Goal: Transaction & Acquisition: Purchase product/service

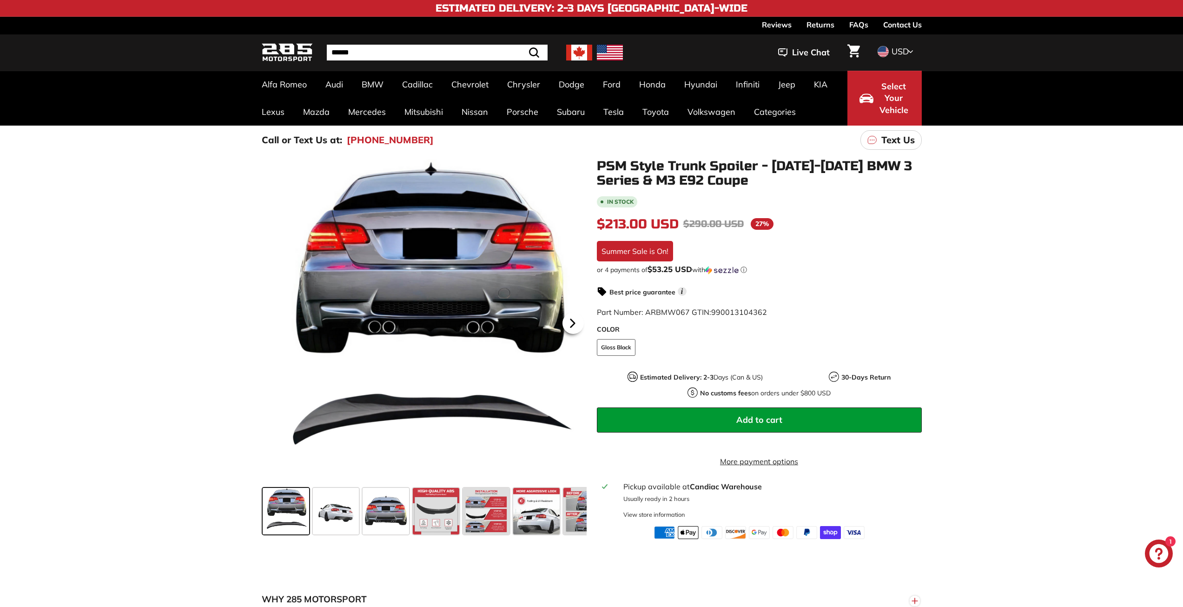
click at [575, 319] on icon at bounding box center [572, 322] width 21 height 21
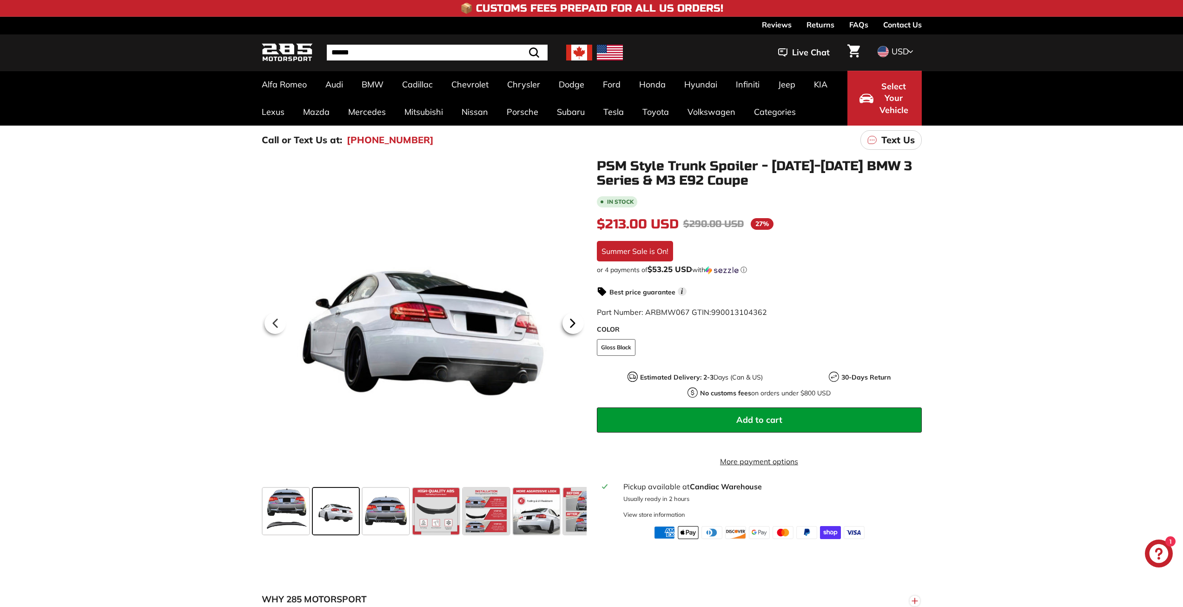
click at [575, 319] on icon at bounding box center [572, 322] width 21 height 21
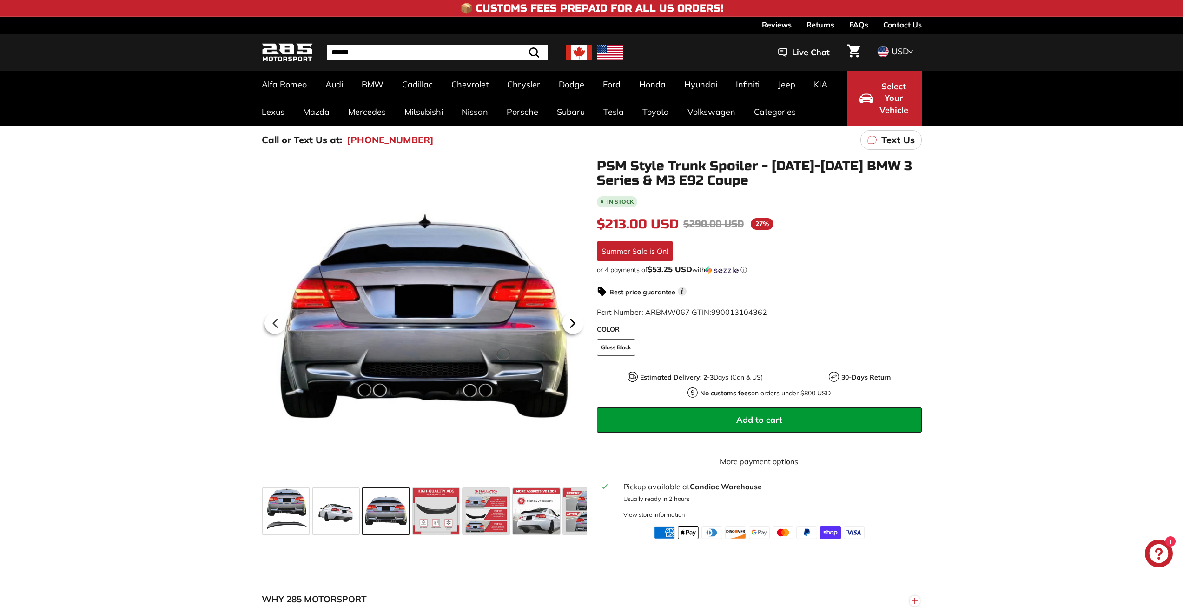
click at [575, 319] on icon at bounding box center [572, 322] width 21 height 21
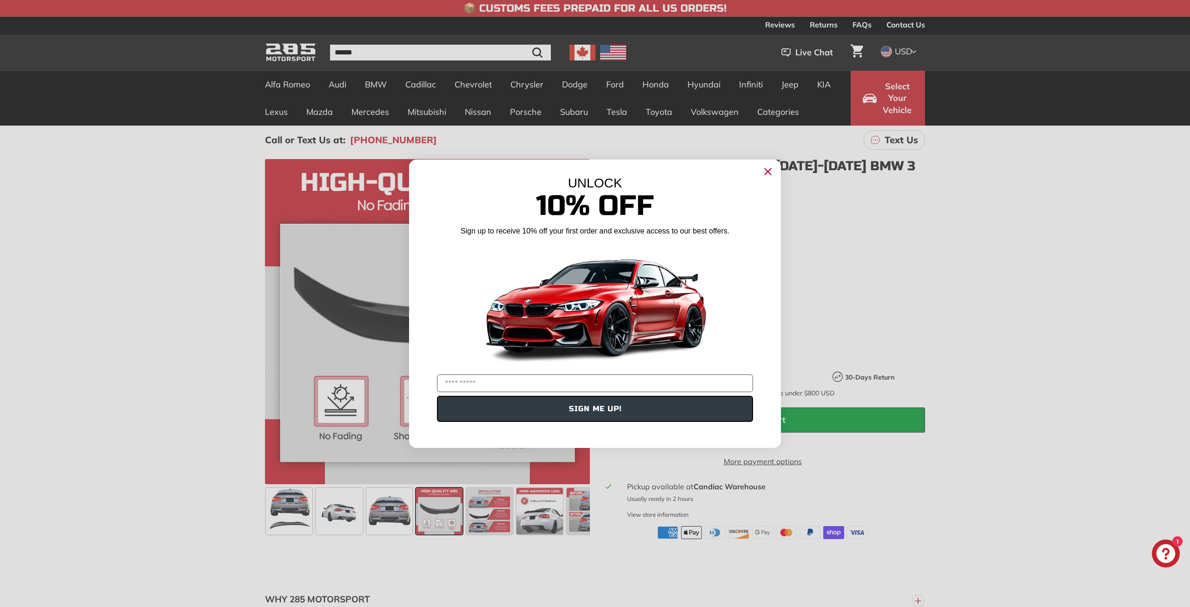
click at [768, 169] on circle "Close dialog" at bounding box center [768, 171] width 14 height 14
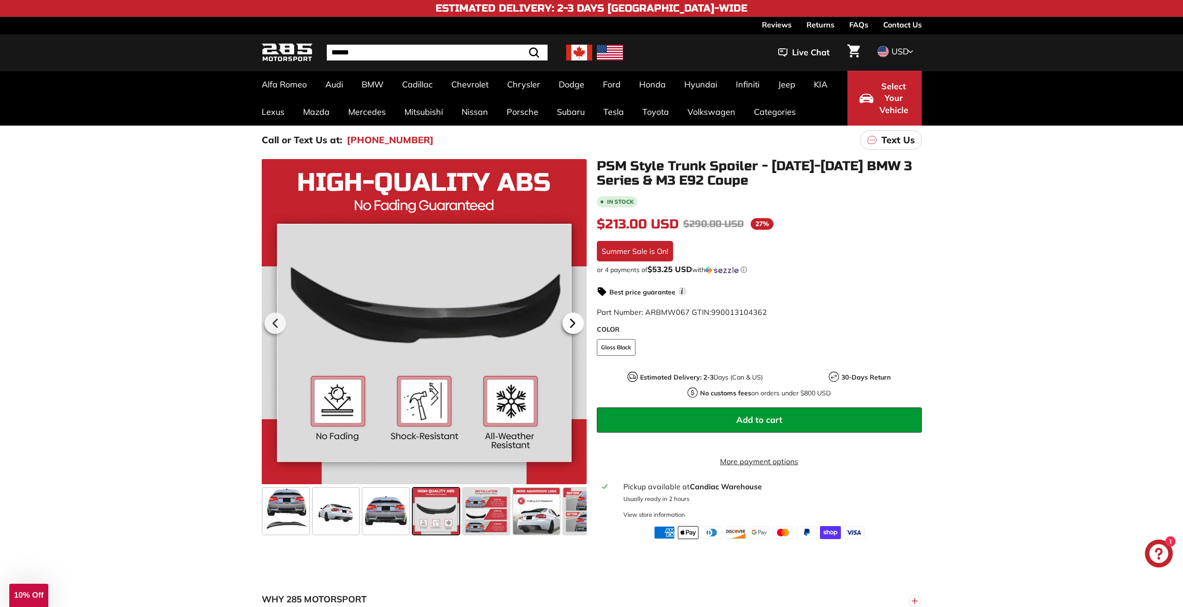
click at [572, 316] on icon at bounding box center [572, 322] width 21 height 21
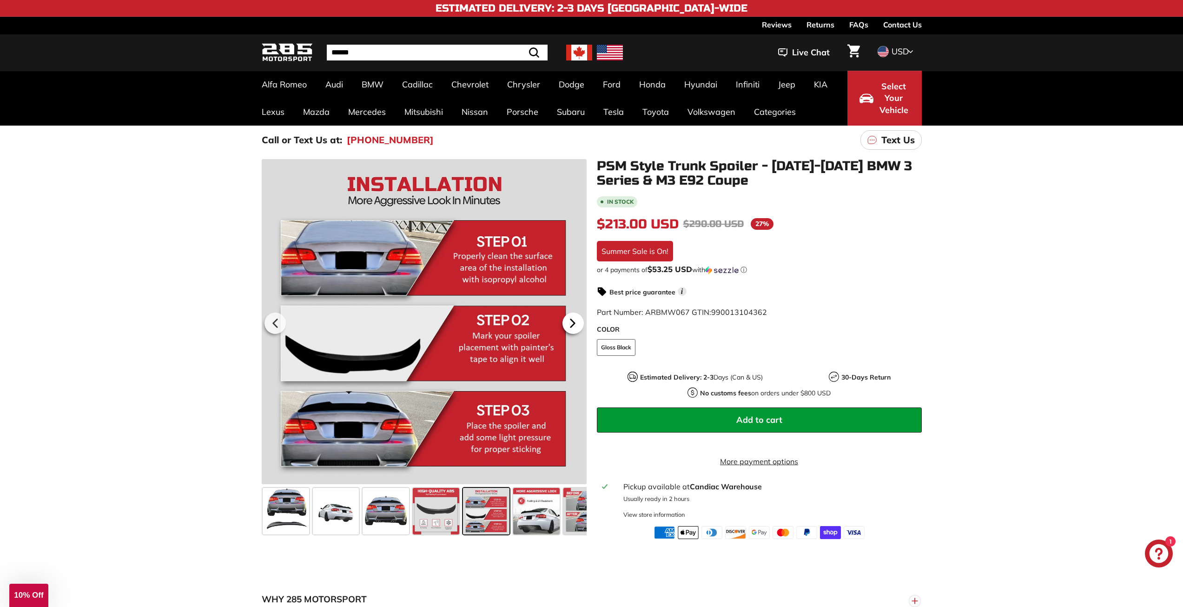
click at [572, 316] on icon at bounding box center [572, 322] width 21 height 21
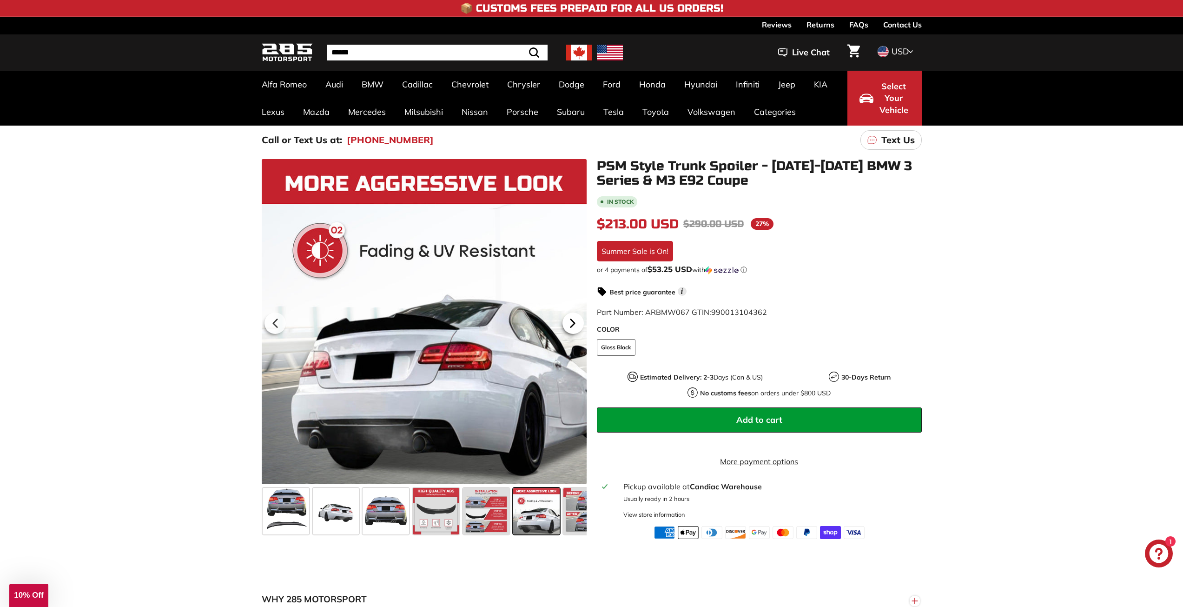
click at [572, 316] on icon at bounding box center [572, 322] width 21 height 21
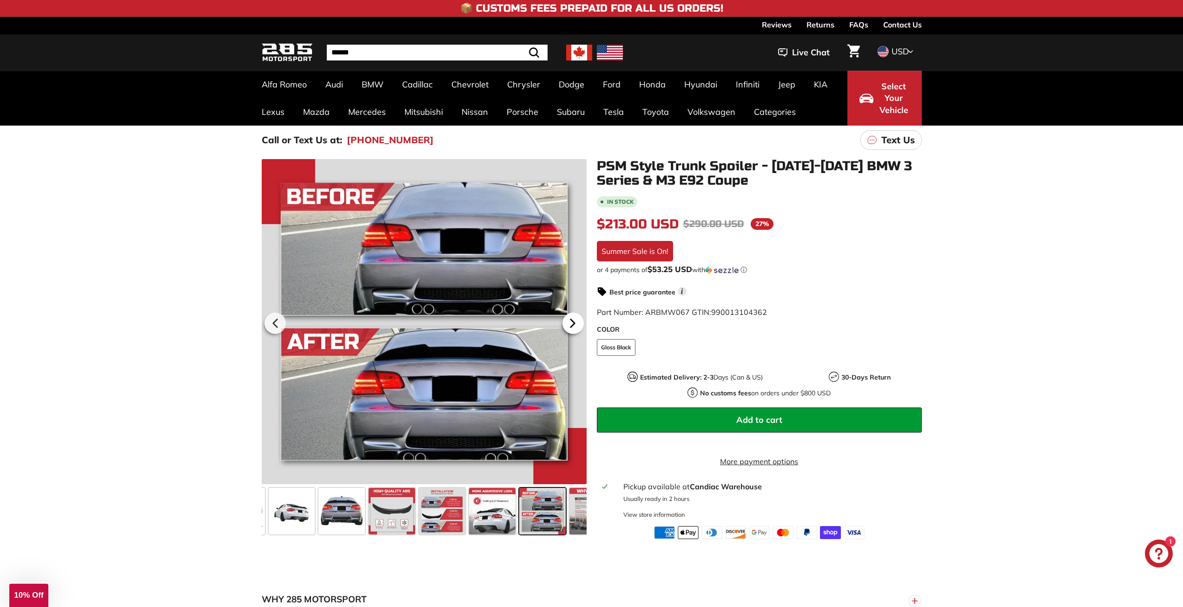
scroll to position [0, 75]
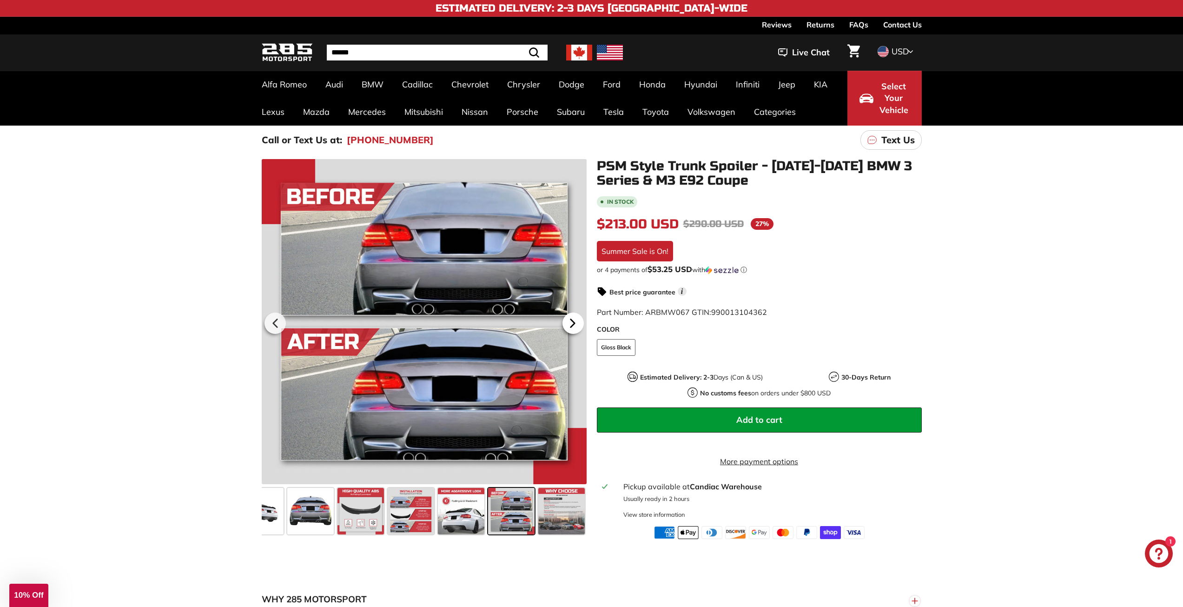
click at [572, 316] on icon at bounding box center [572, 322] width 21 height 21
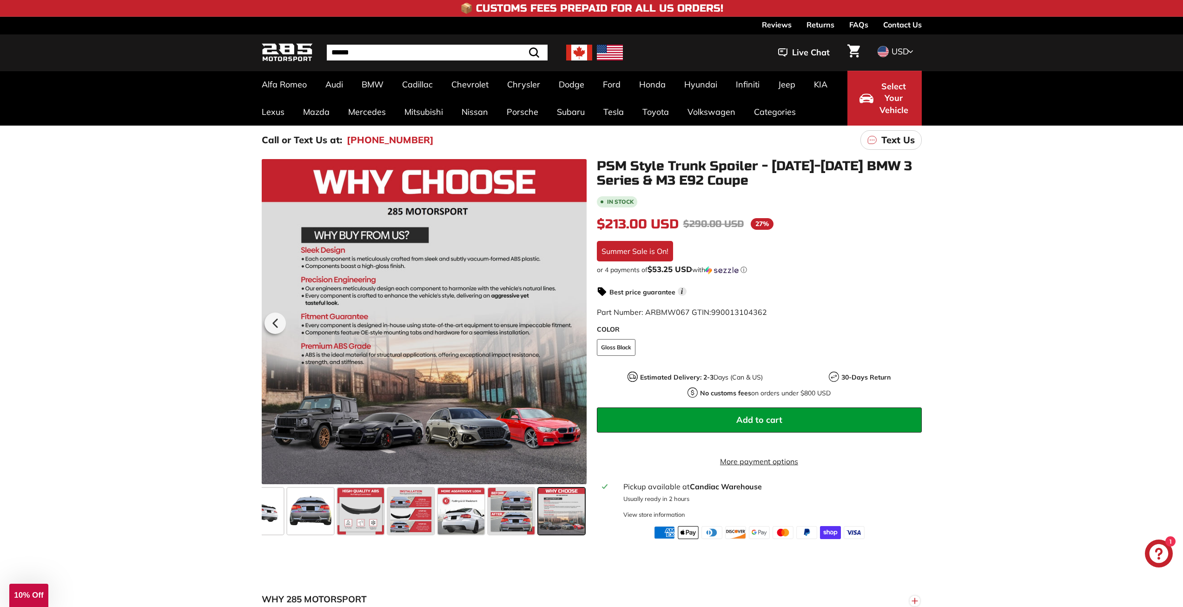
click at [572, 316] on div at bounding box center [424, 321] width 325 height 325
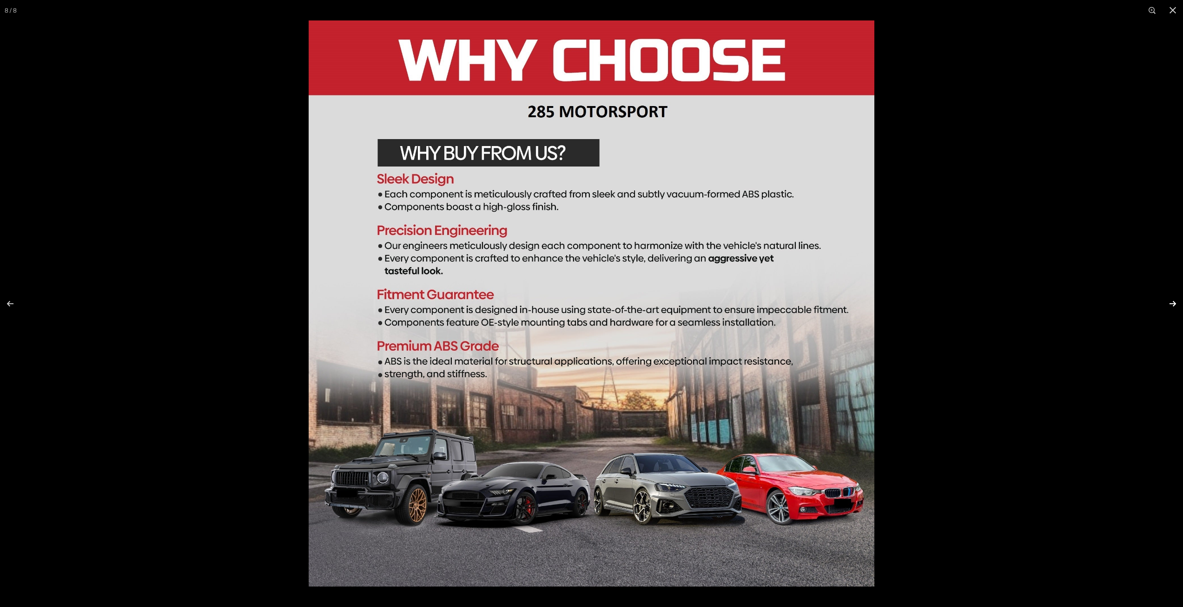
click at [1172, 300] on button at bounding box center [1167, 303] width 33 height 46
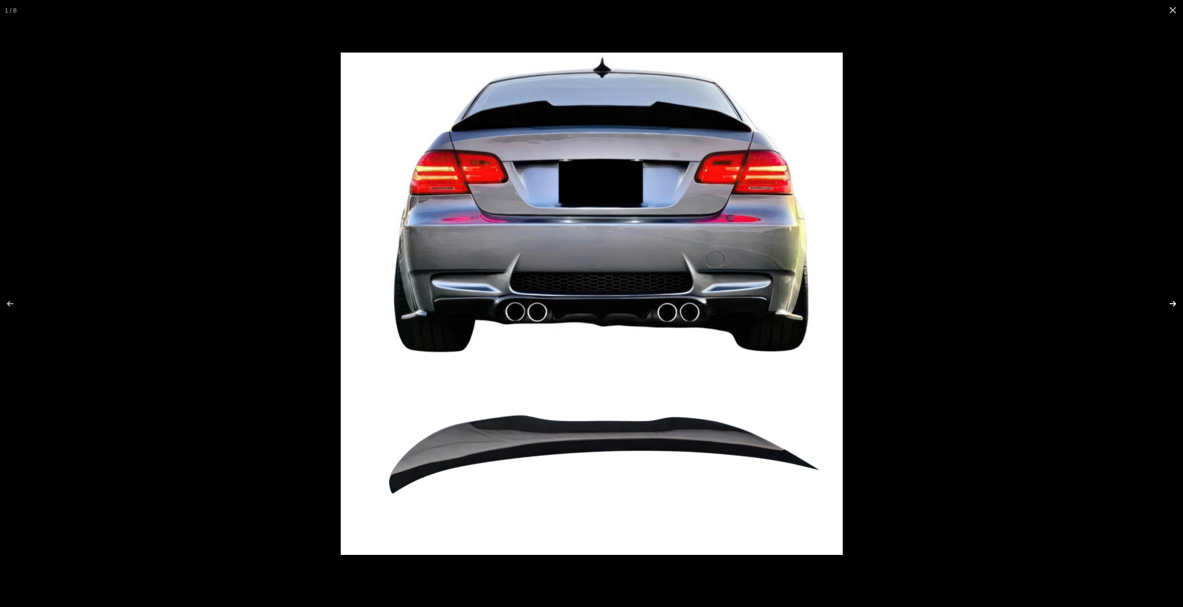
scroll to position [0, 0]
click at [1172, 300] on button at bounding box center [1167, 303] width 33 height 46
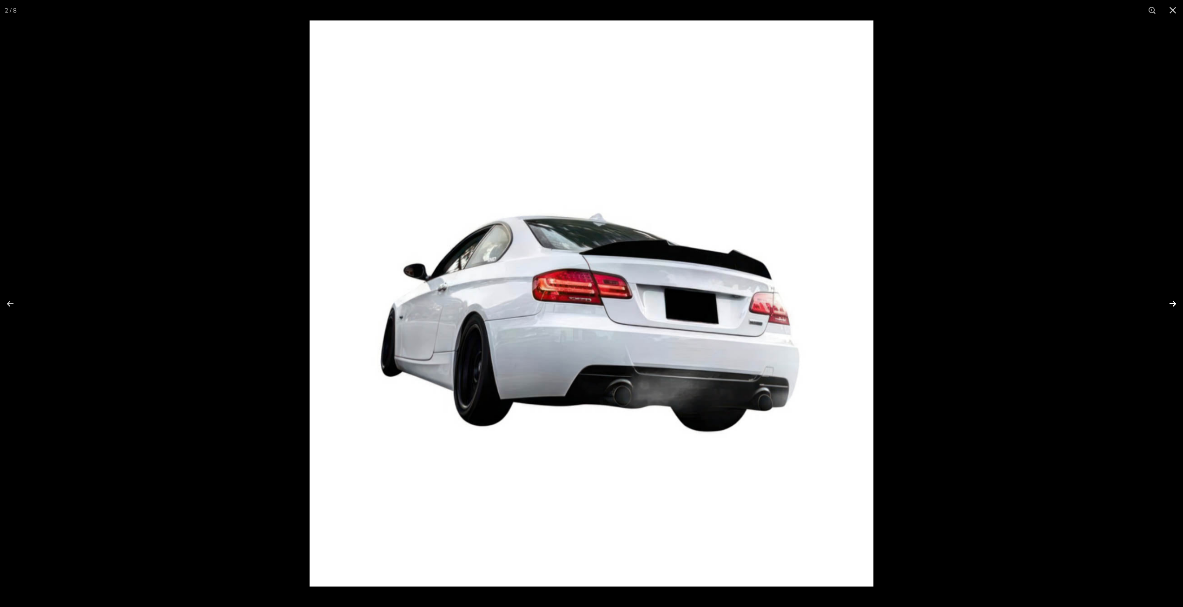
click at [1172, 300] on button at bounding box center [1167, 303] width 33 height 46
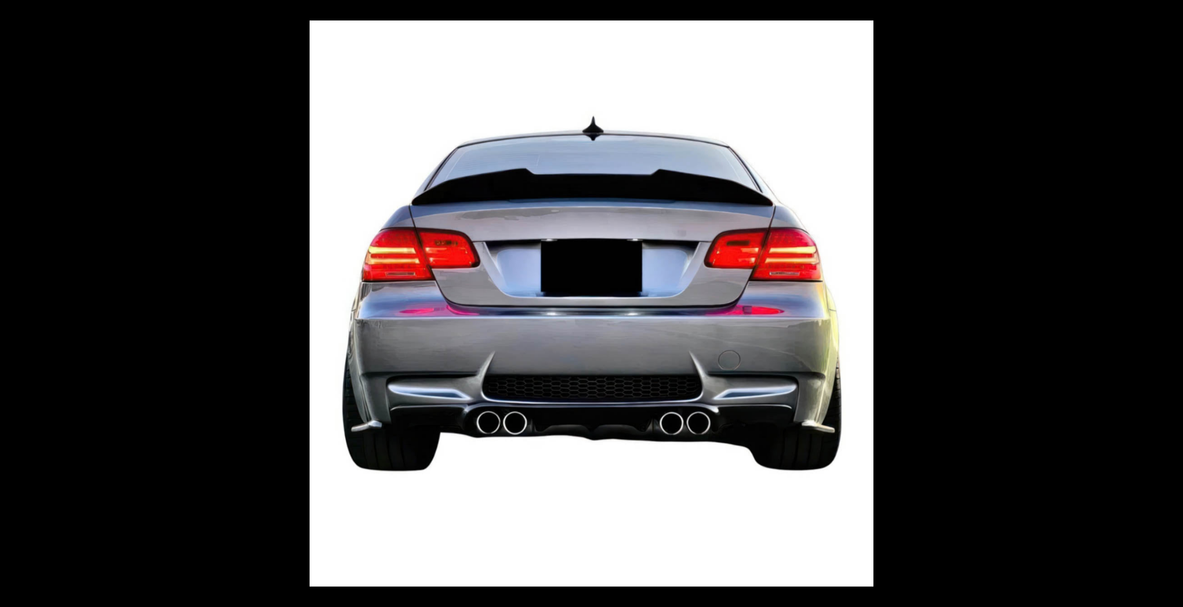
click at [1172, 300] on button at bounding box center [1167, 303] width 33 height 46
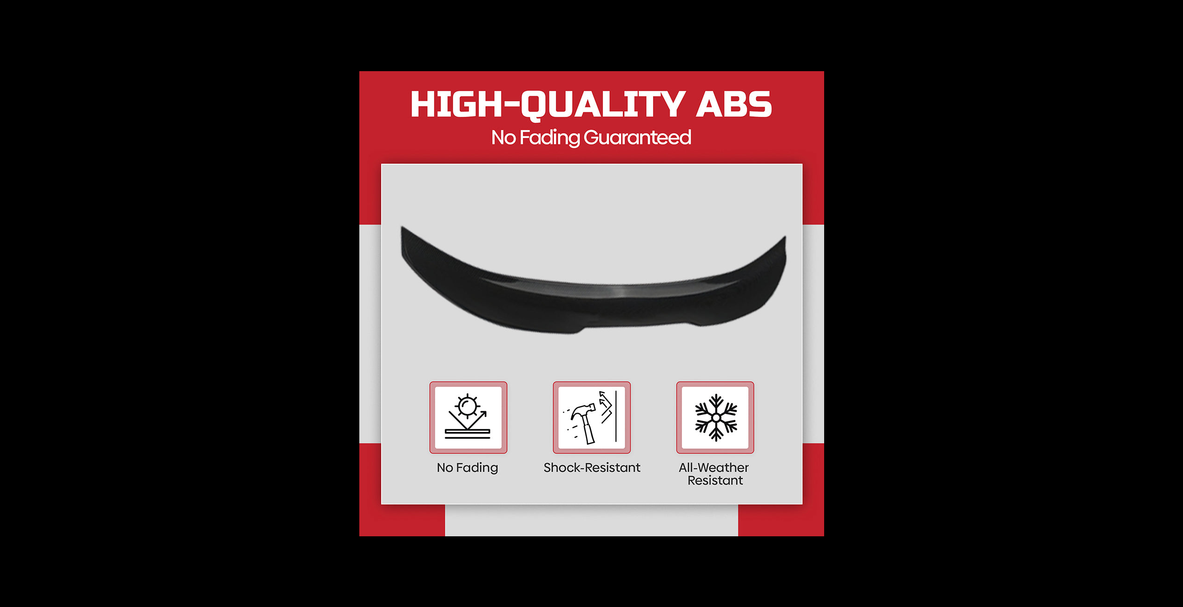
click at [1172, 300] on button at bounding box center [1167, 303] width 33 height 46
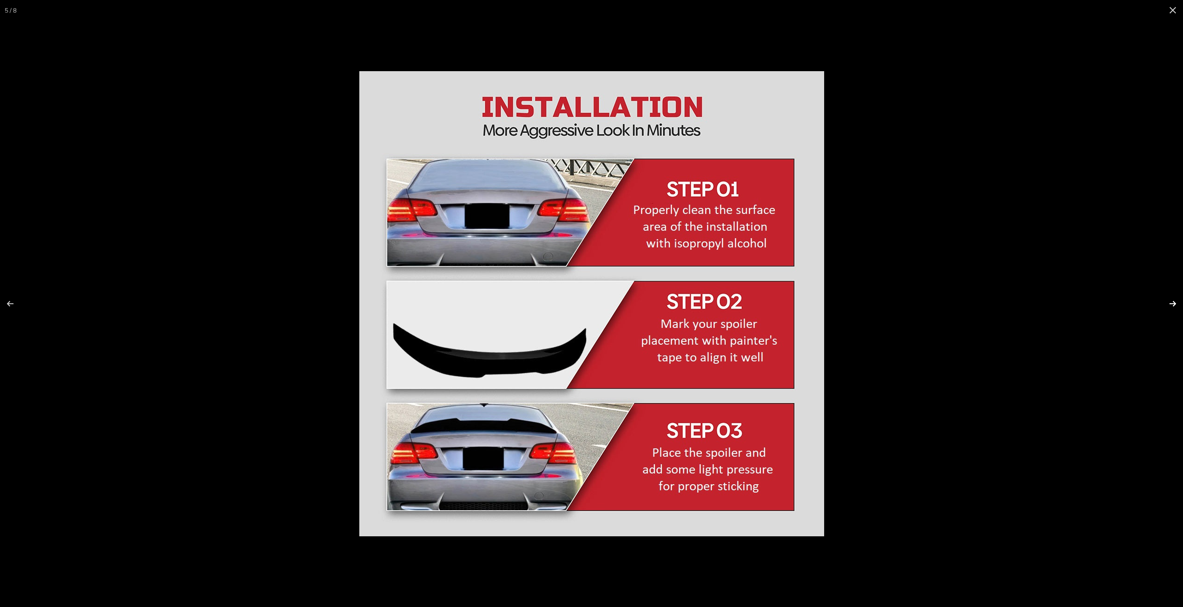
click at [1175, 305] on button at bounding box center [1167, 303] width 33 height 46
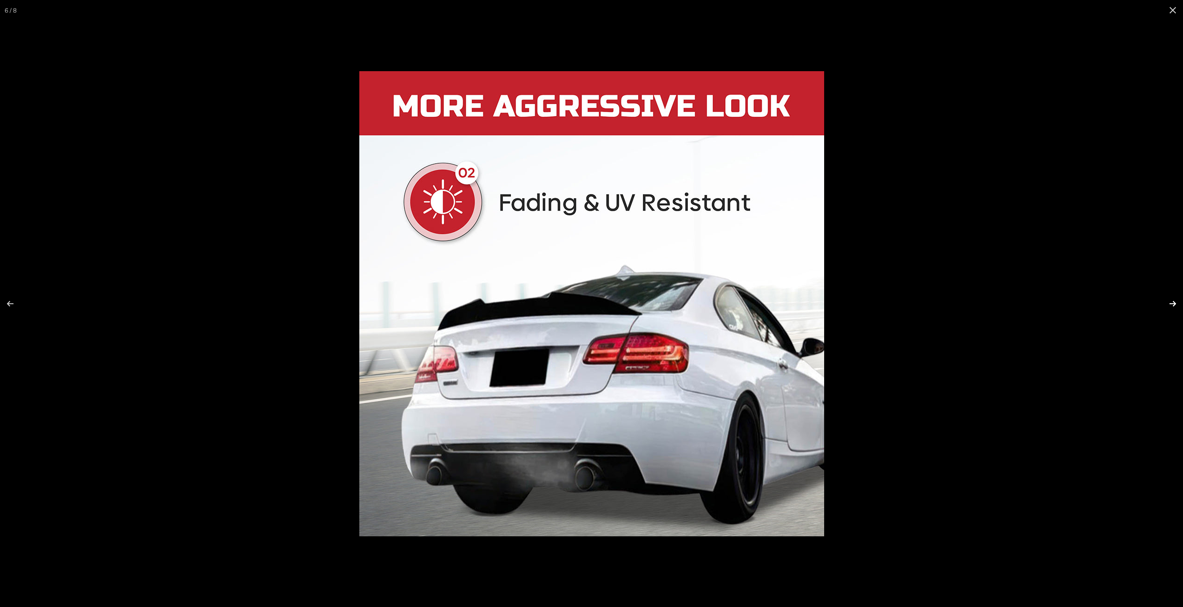
click at [1175, 305] on button at bounding box center [1167, 303] width 33 height 46
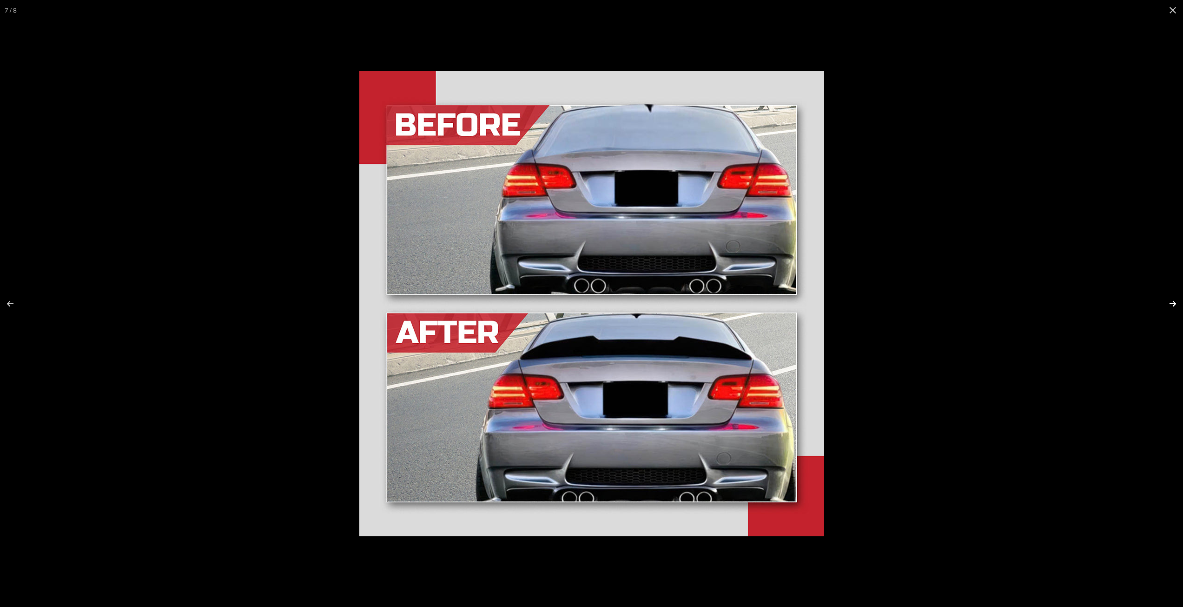
scroll to position [0, 75]
click at [1177, 305] on button at bounding box center [1167, 303] width 33 height 46
